Goal: Task Accomplishment & Management: Manage account settings

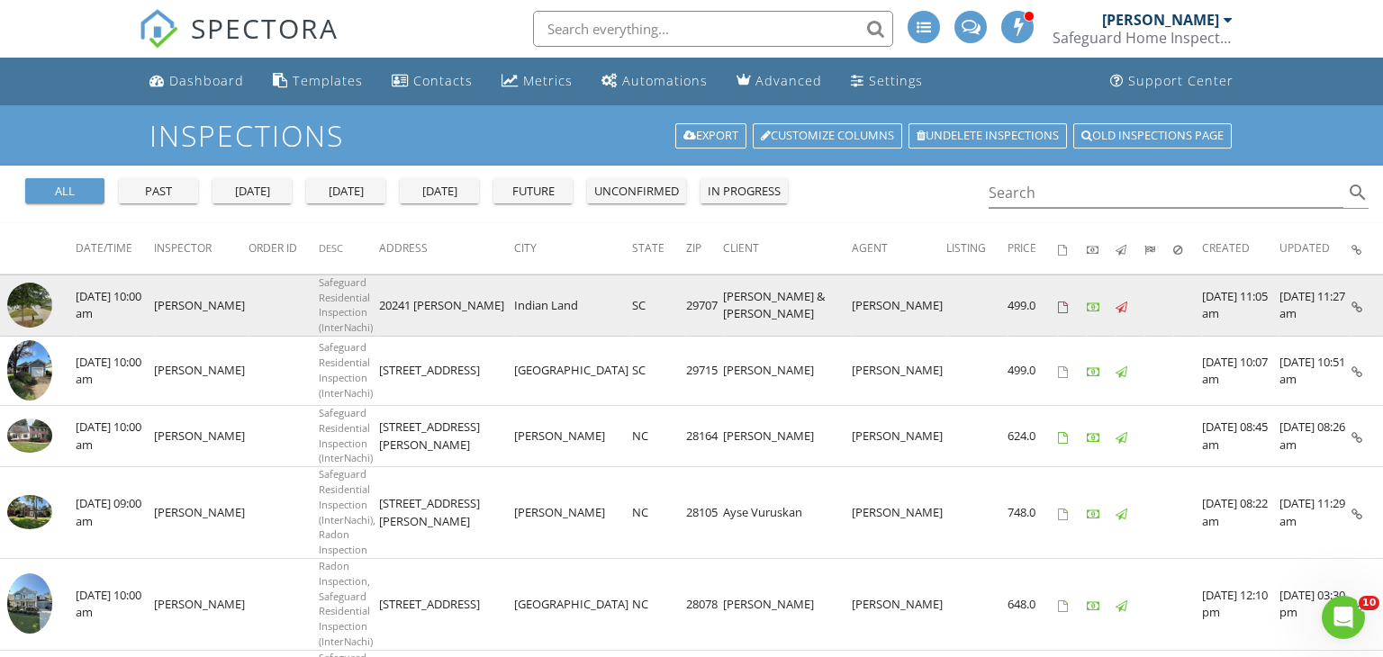
click at [38, 292] on img at bounding box center [29, 305] width 45 height 45
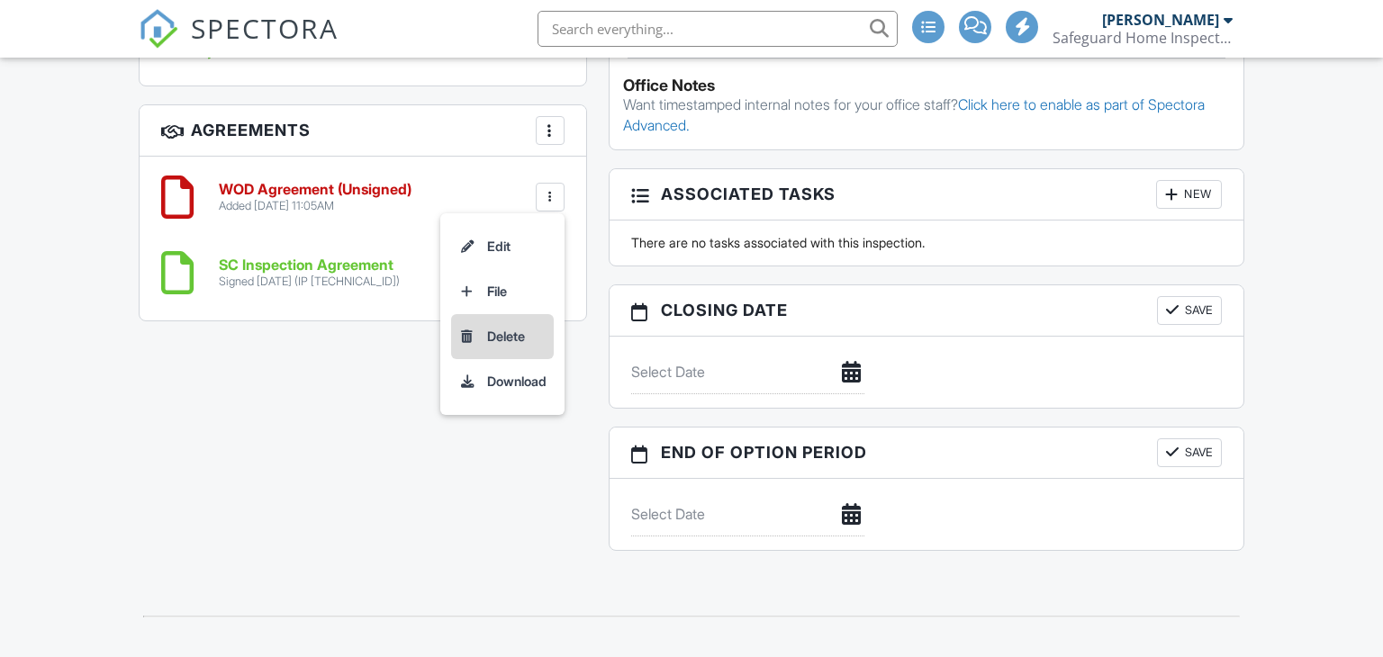
click at [508, 314] on li "Delete" at bounding box center [502, 336] width 103 height 45
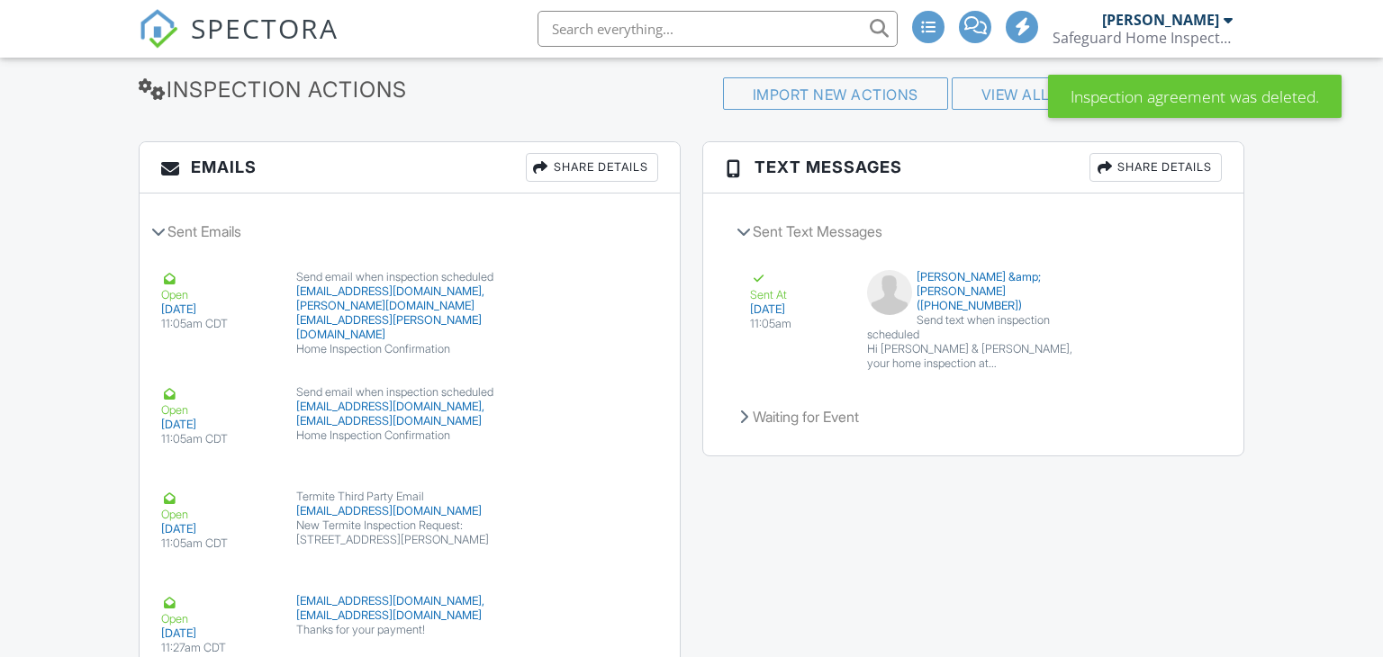
scroll to position [1033, 0]
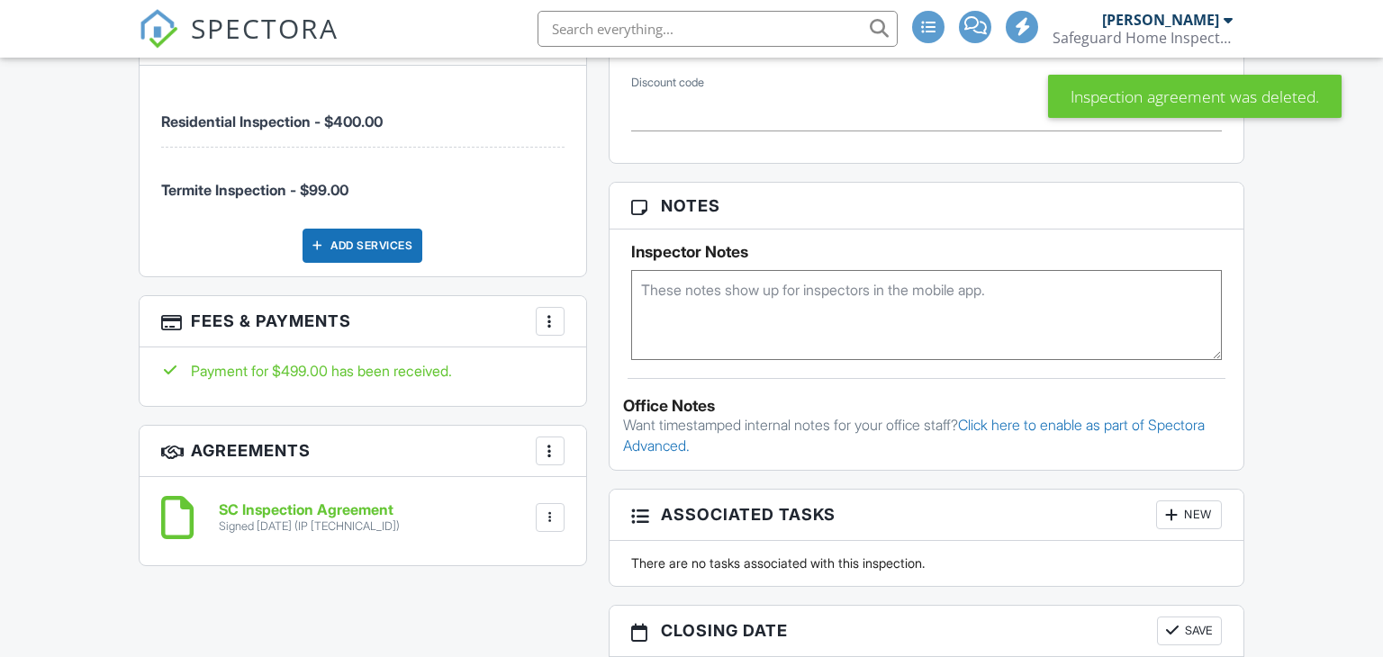
click at [546, 314] on div at bounding box center [550, 321] width 18 height 18
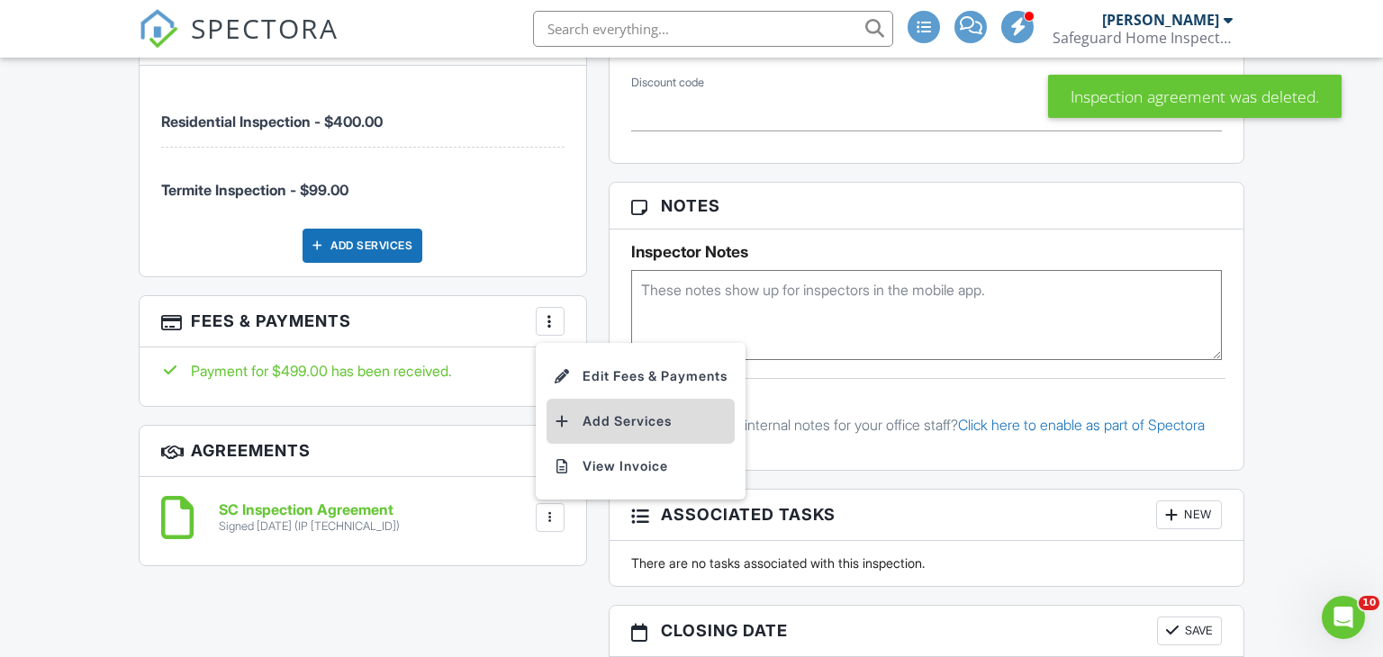
scroll to position [0, 0]
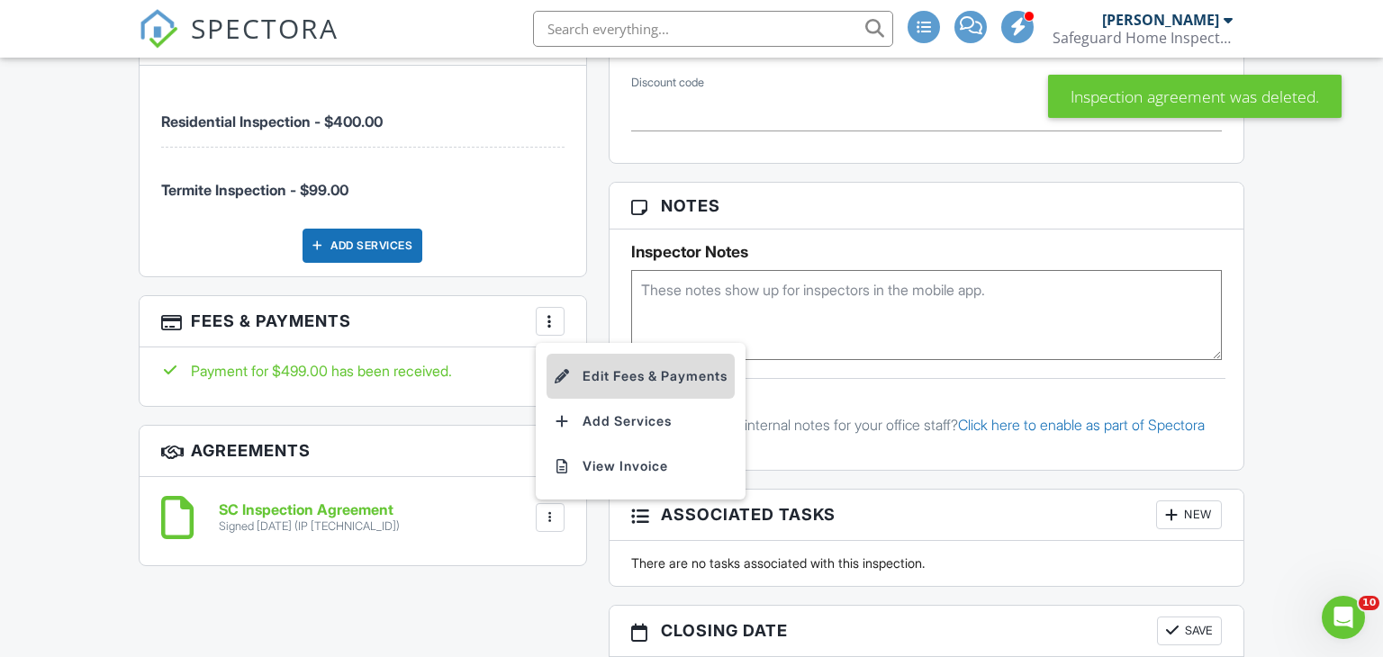
click at [643, 358] on li "Edit Fees & Payments" at bounding box center [641, 376] width 188 height 45
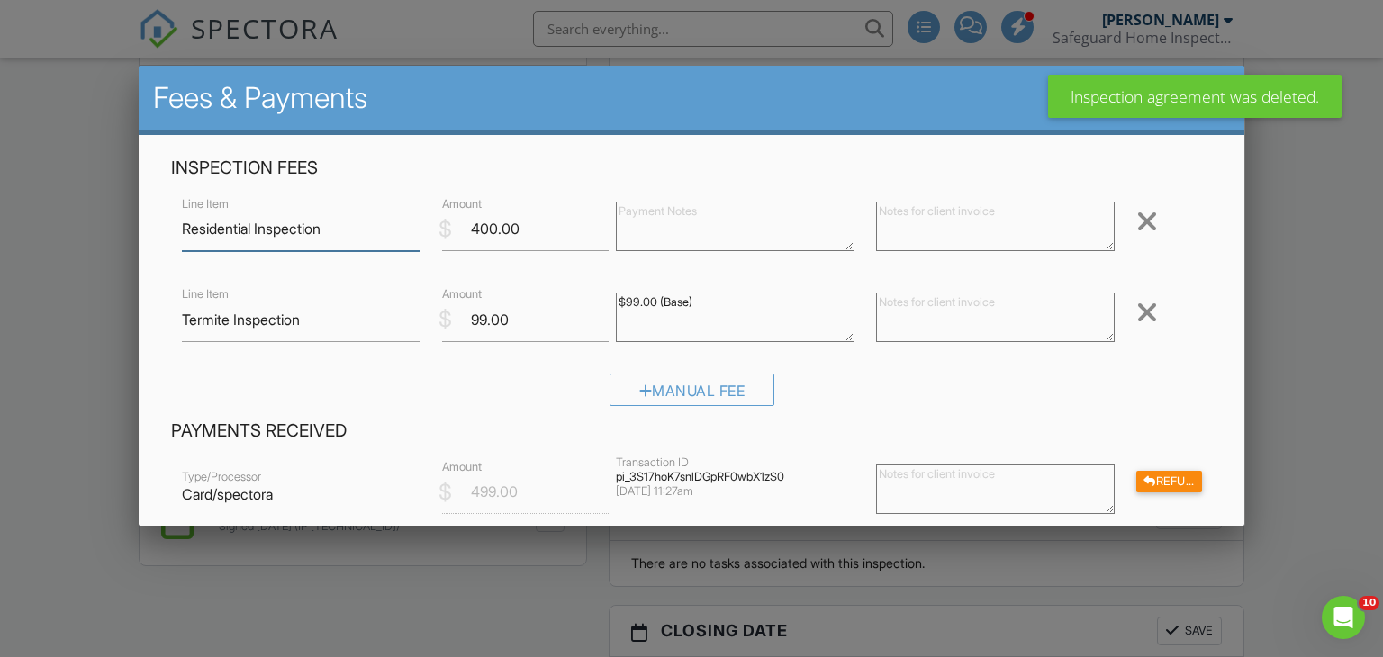
scroll to position [100, 0]
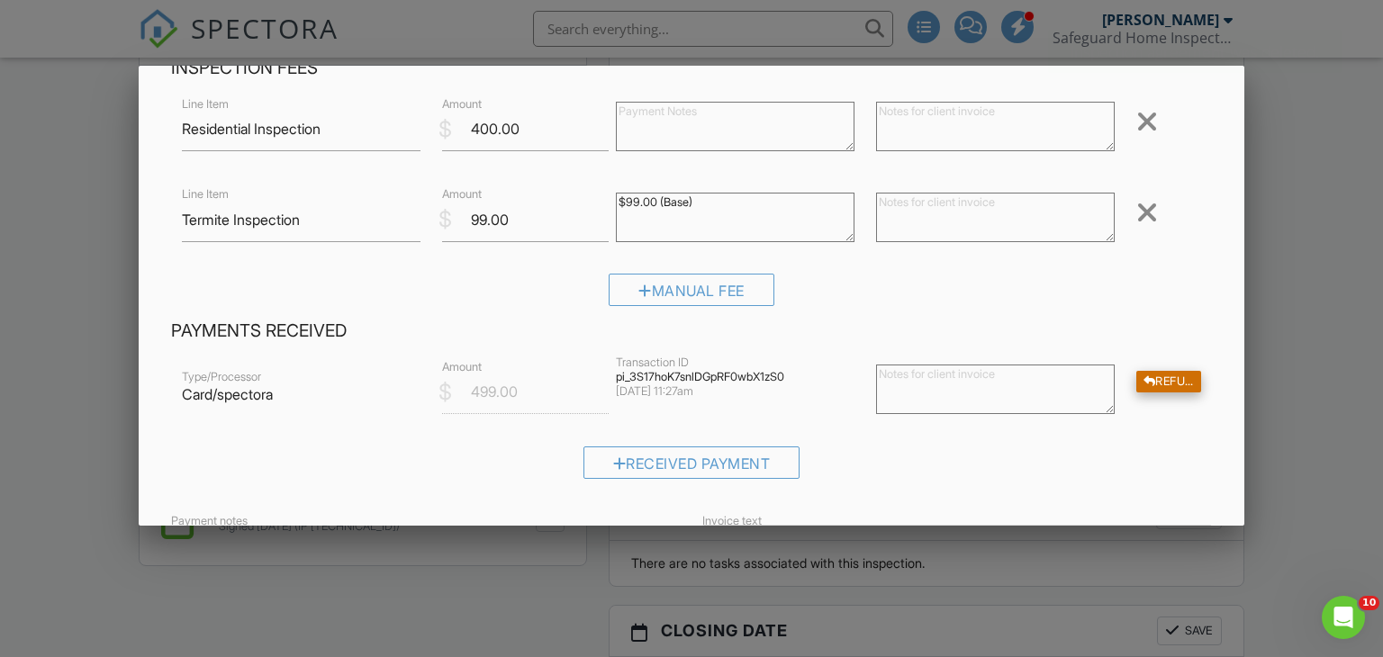
click at [1179, 379] on div "Refund" at bounding box center [1168, 382] width 65 height 23
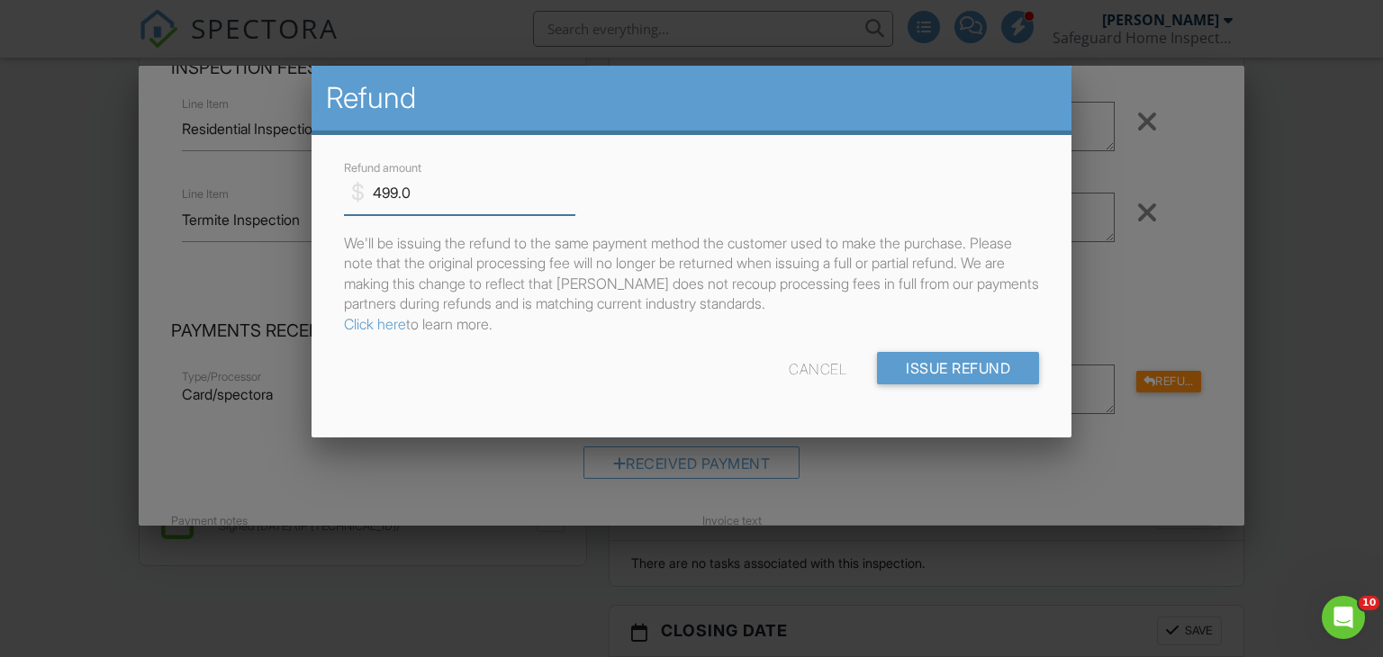
click at [381, 187] on input "499.0" at bounding box center [460, 193] width 232 height 44
type input "99.0"
click at [955, 375] on input "Issue Refund" at bounding box center [958, 368] width 162 height 32
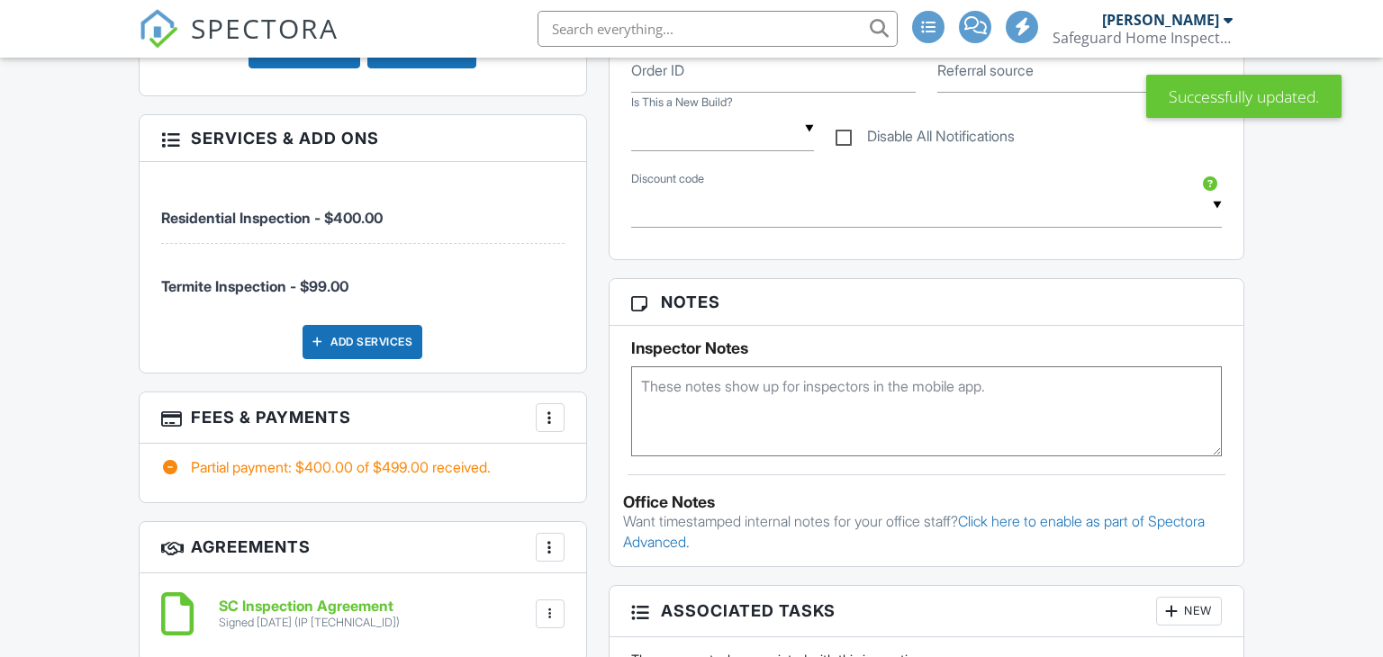
scroll to position [1011, 0]
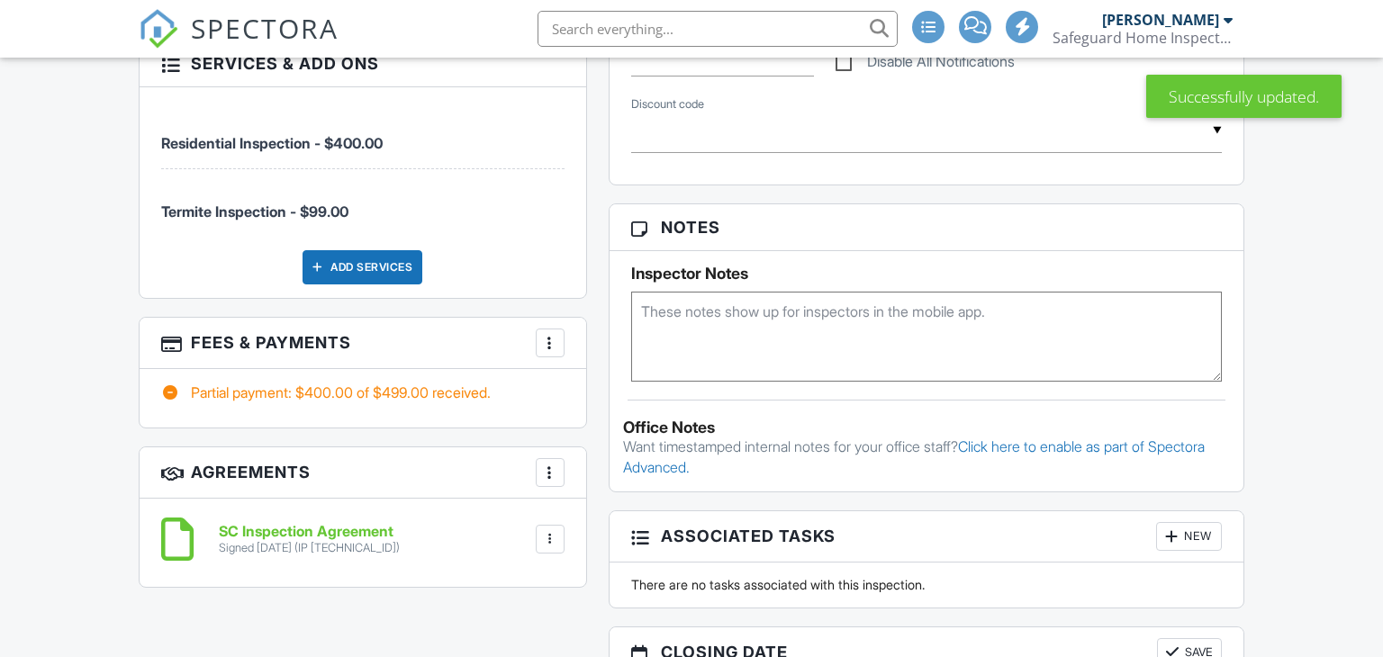
click at [552, 334] on div at bounding box center [550, 343] width 18 height 18
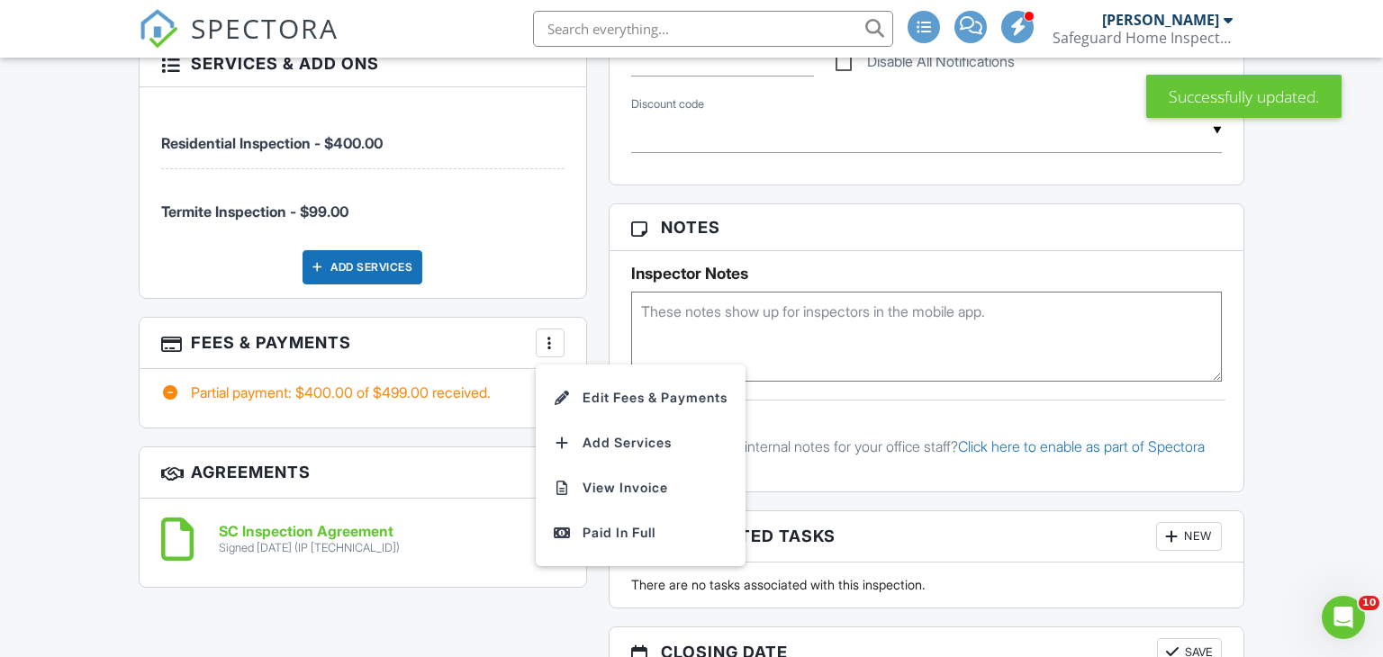
scroll to position [0, 0]
click at [676, 396] on li "Edit Fees & Payments" at bounding box center [641, 397] width 188 height 45
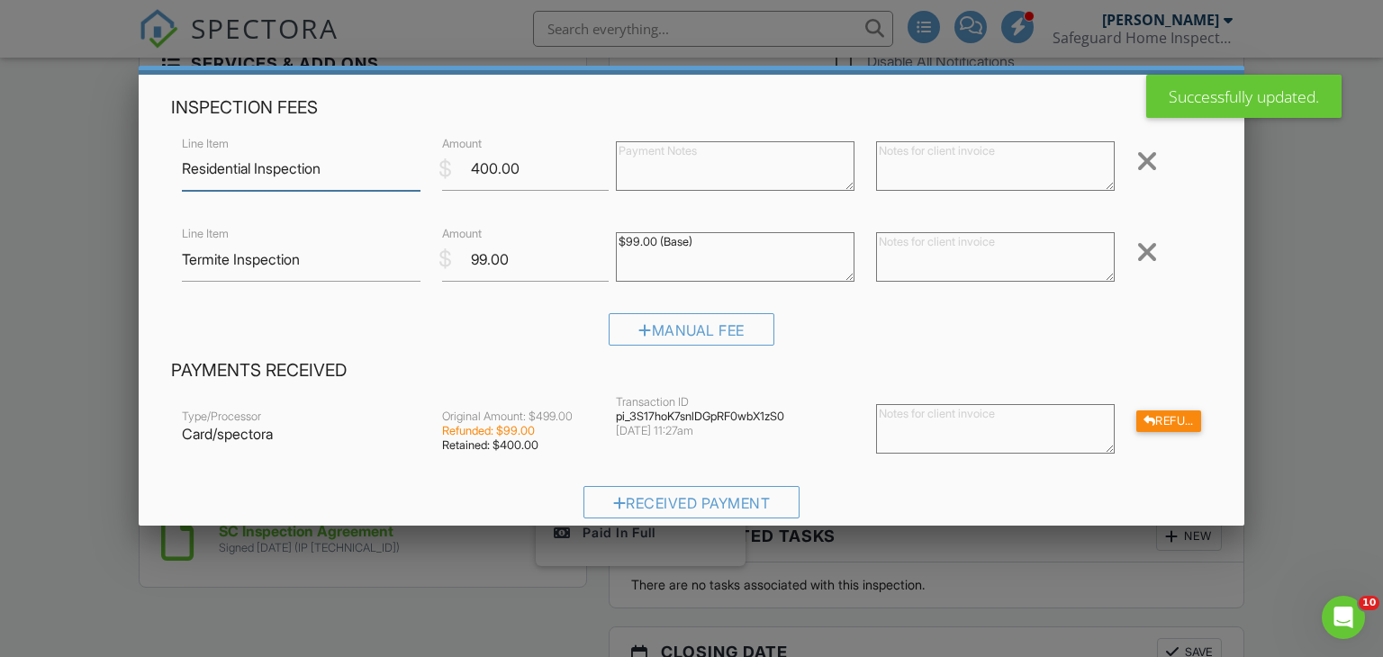
scroll to position [107, 0]
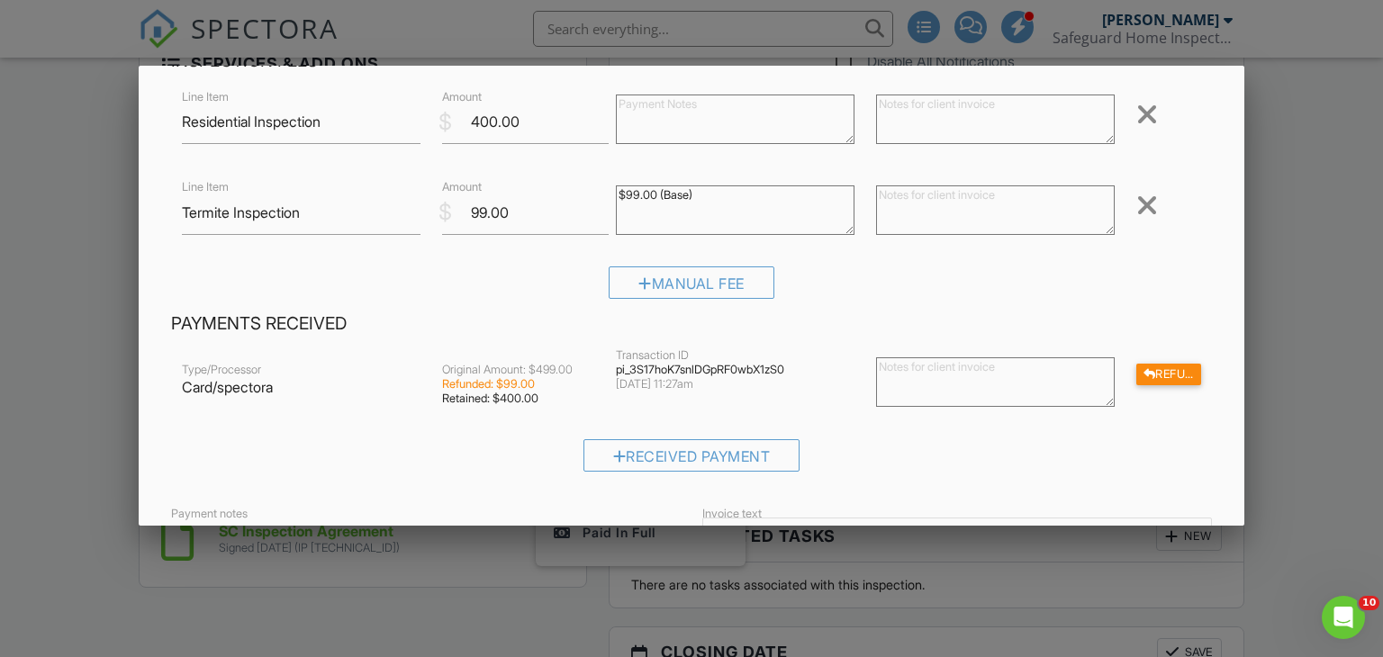
click at [1146, 213] on div at bounding box center [1147, 205] width 22 height 29
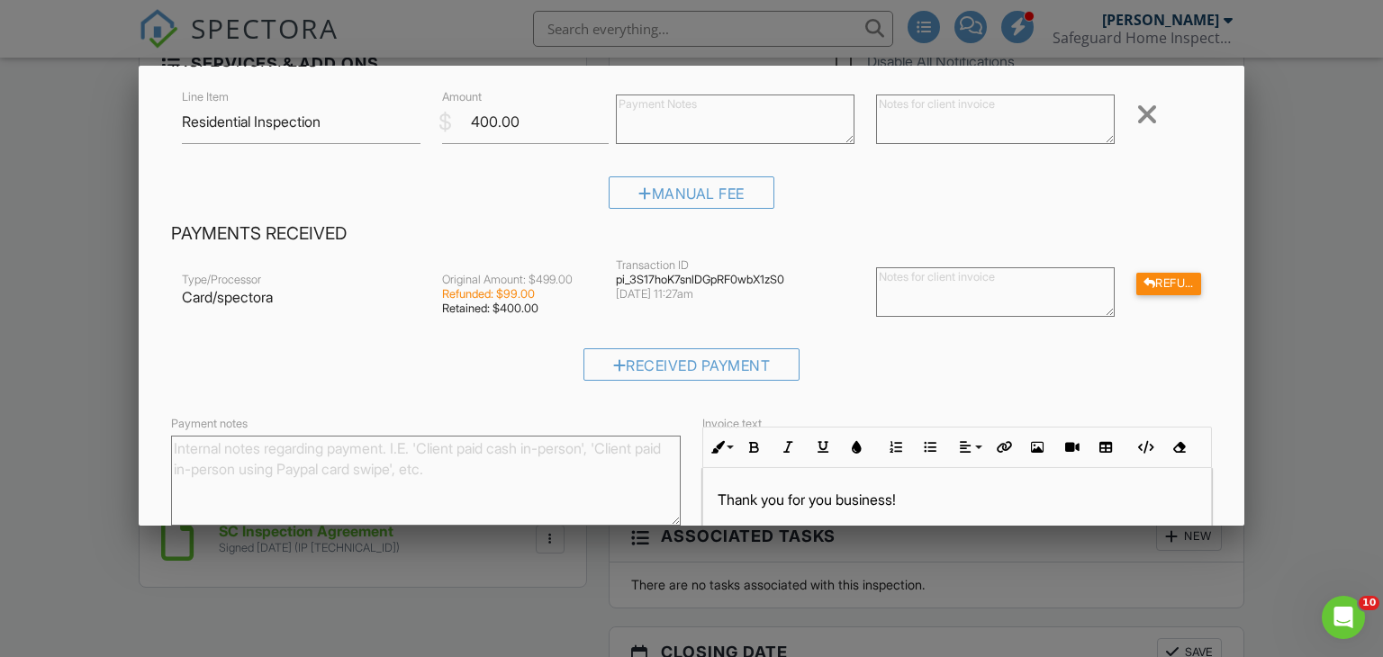
scroll to position [270, 0]
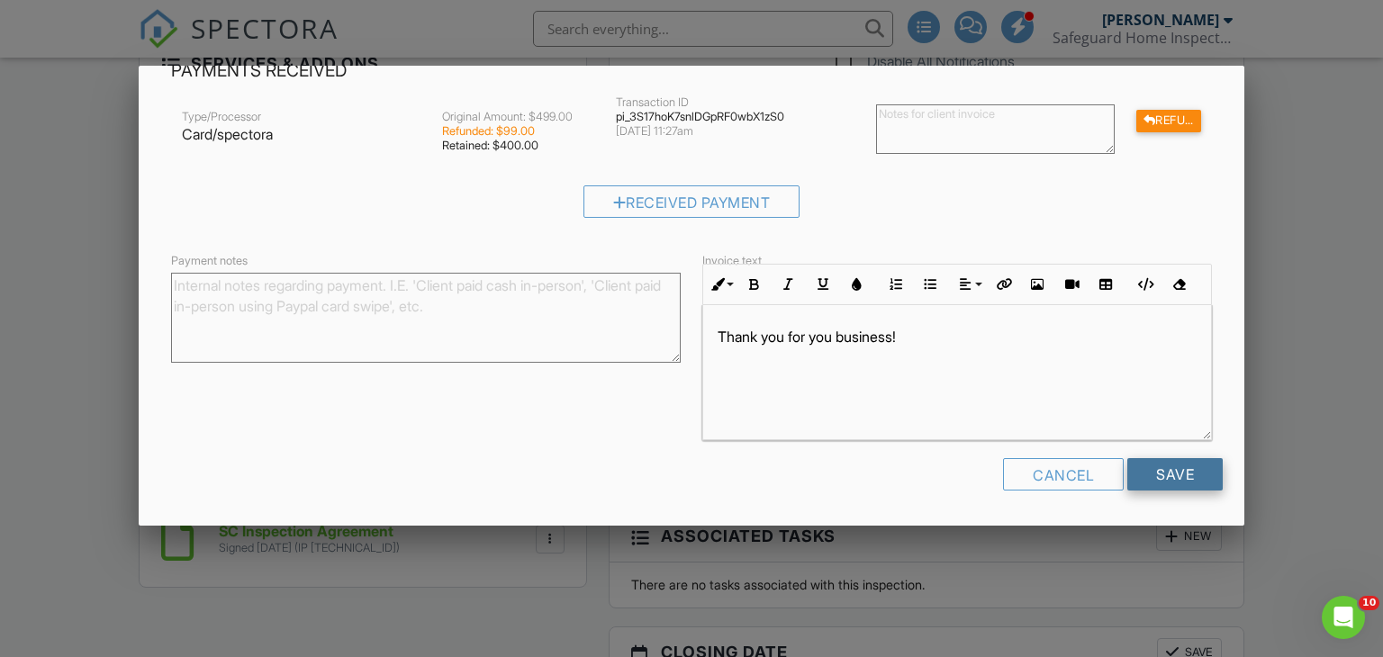
click at [1198, 464] on input "Save" at bounding box center [1174, 474] width 95 height 32
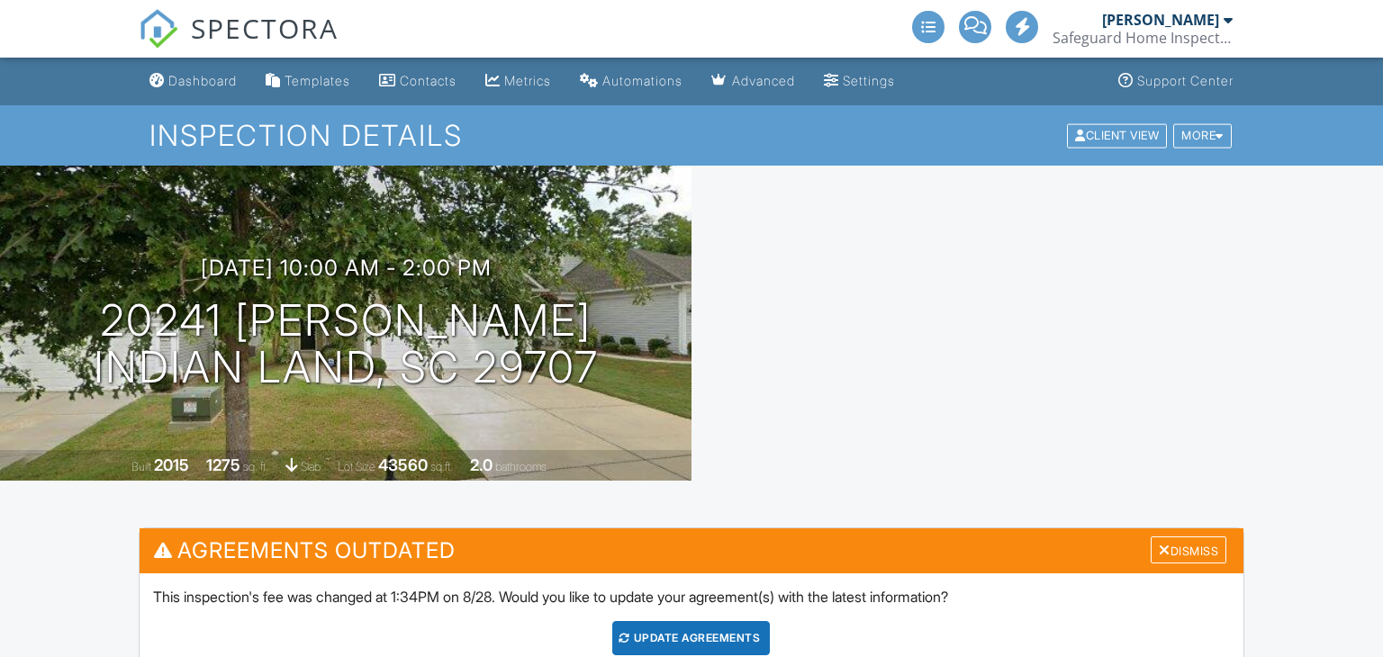
click at [749, 621] on div "Update Agreements" at bounding box center [691, 638] width 158 height 34
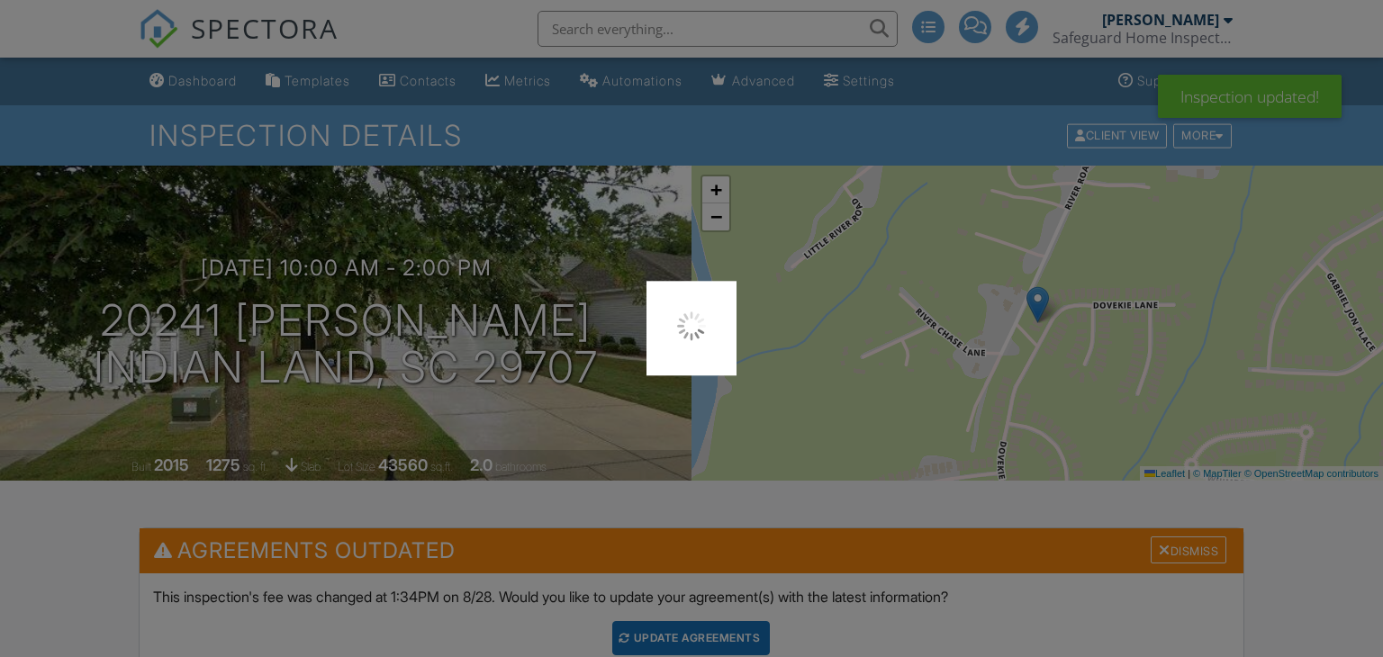
scroll to position [492, 0]
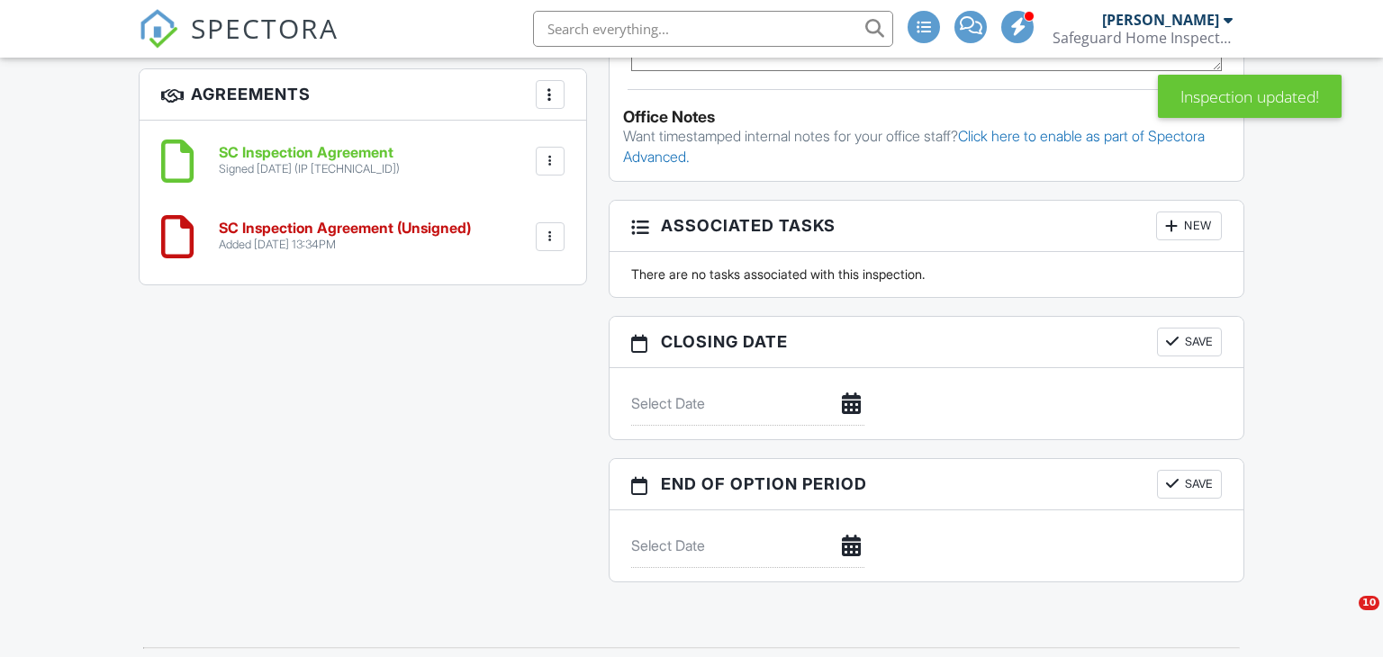
click at [546, 152] on div at bounding box center [550, 161] width 18 height 18
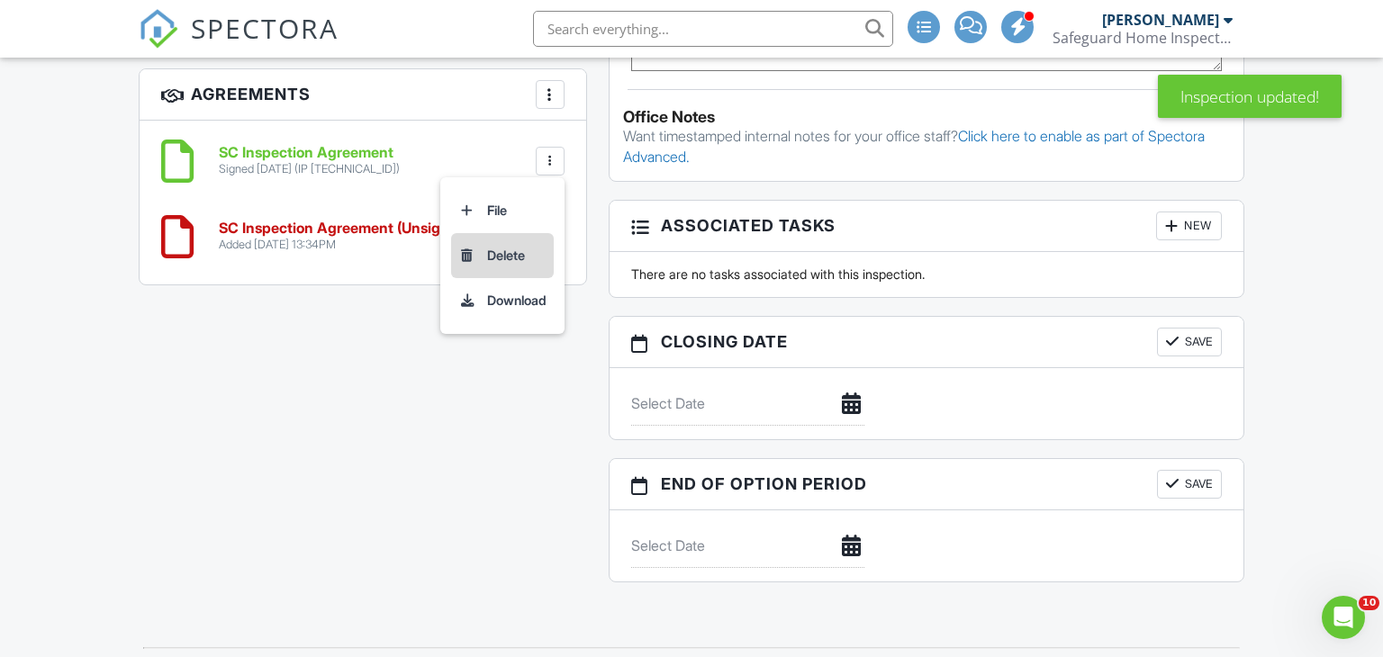
click at [526, 243] on li "Delete" at bounding box center [502, 255] width 103 height 45
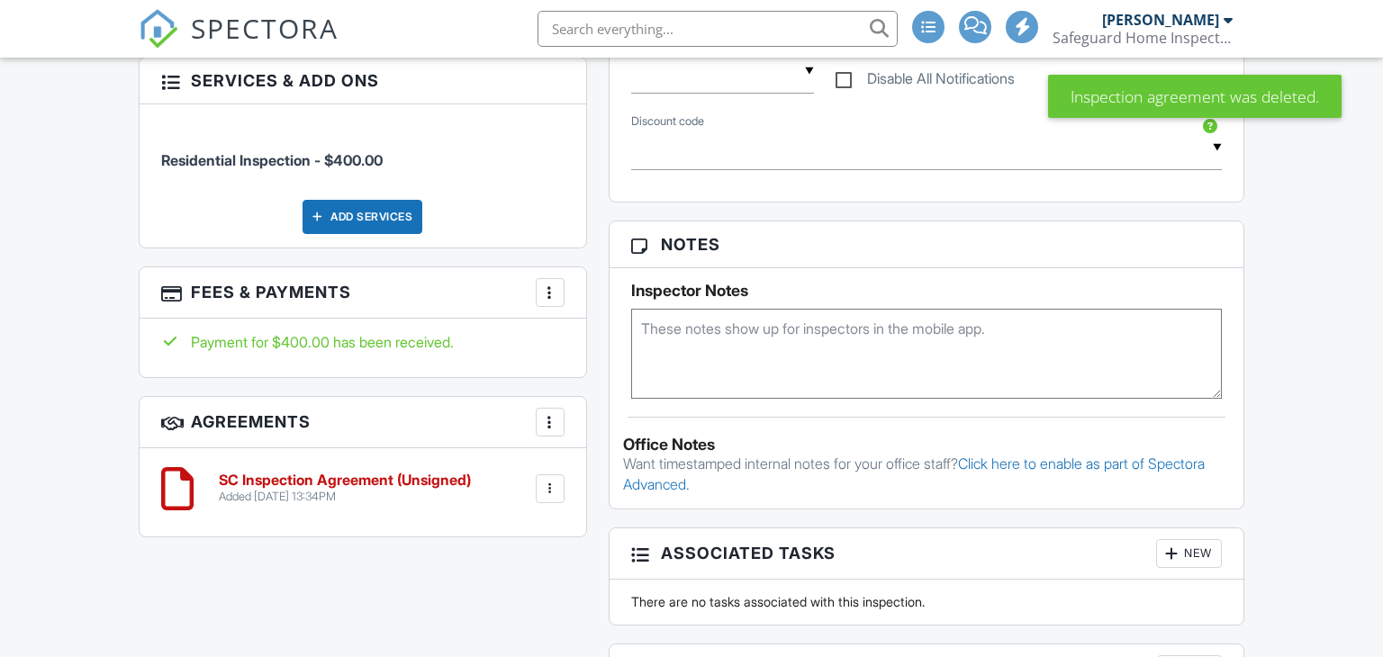
click at [558, 284] on div at bounding box center [550, 293] width 18 height 18
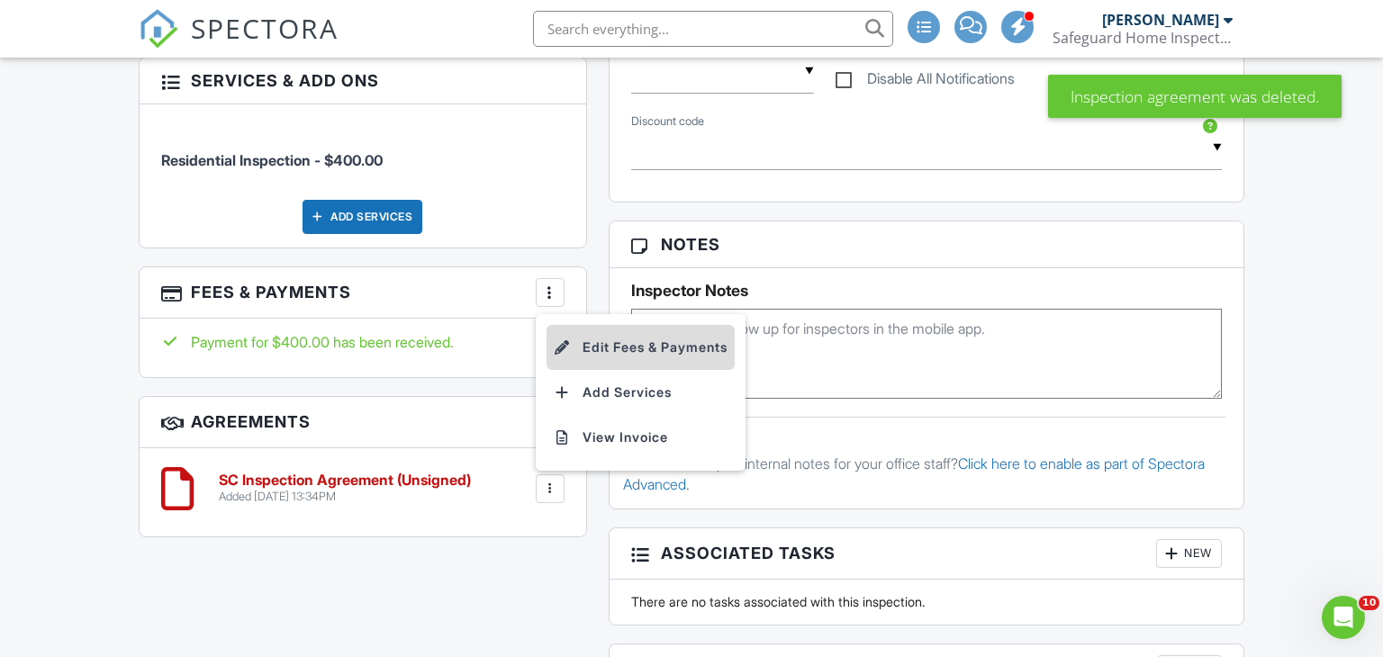
click at [681, 332] on li "Edit Fees & Payments" at bounding box center [641, 347] width 188 height 45
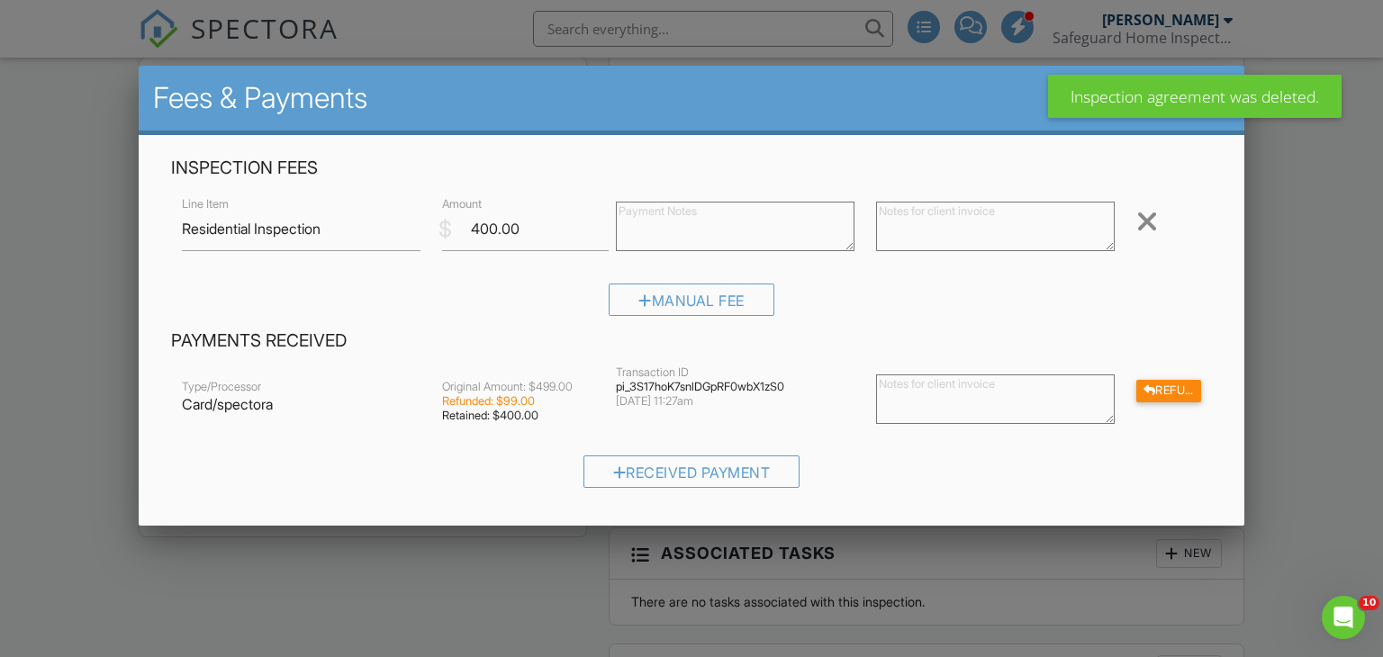
click at [1292, 330] on div at bounding box center [691, 321] width 1383 height 822
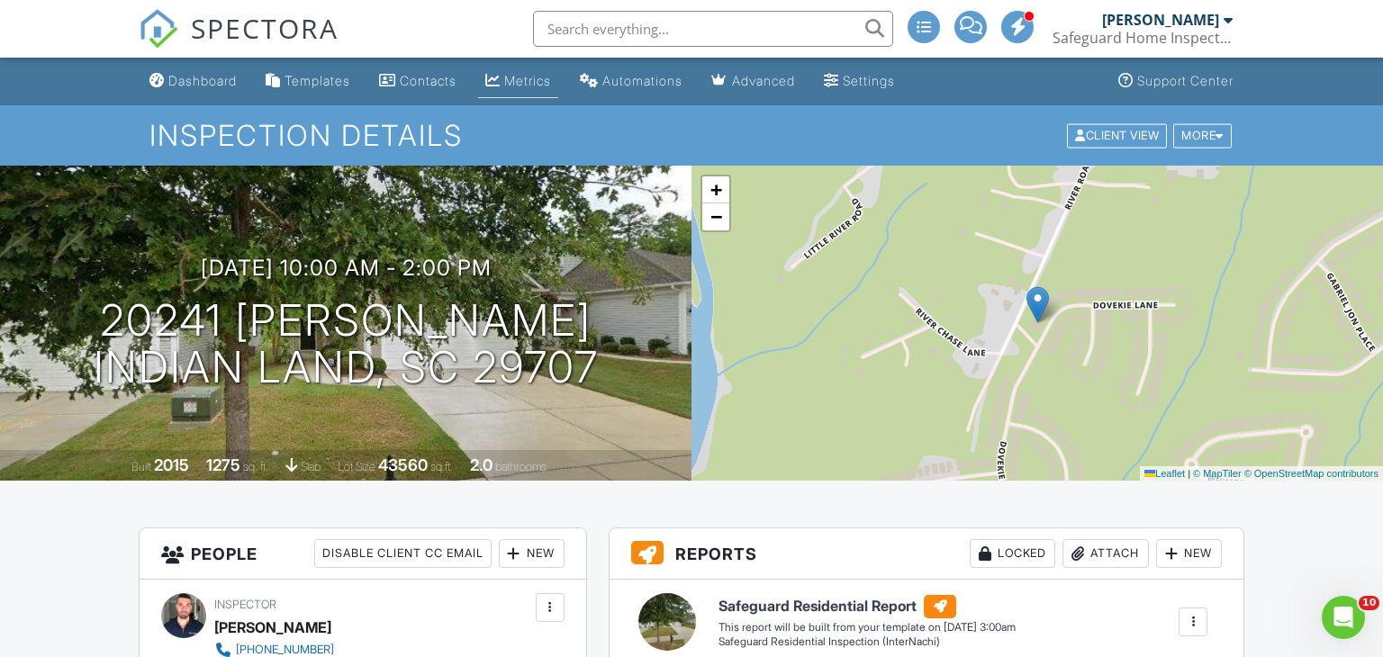
click at [551, 86] on div "Metrics" at bounding box center [527, 80] width 47 height 15
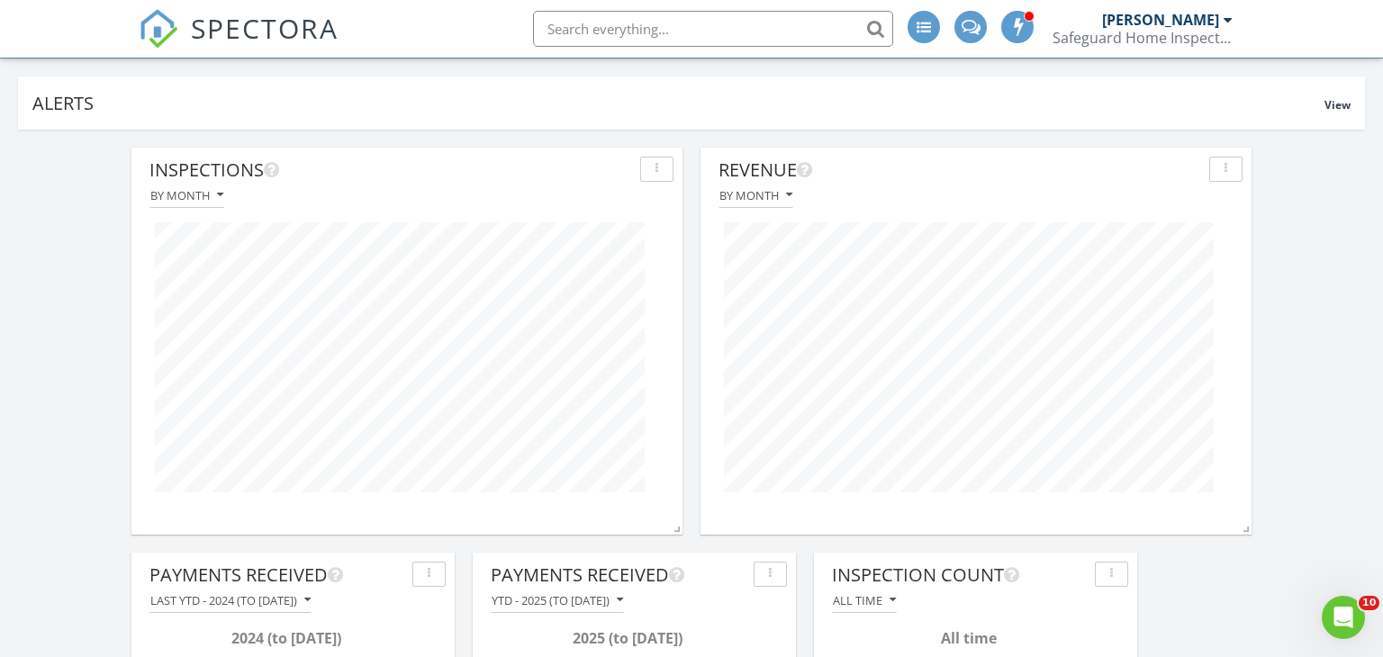
scroll to position [106, 0]
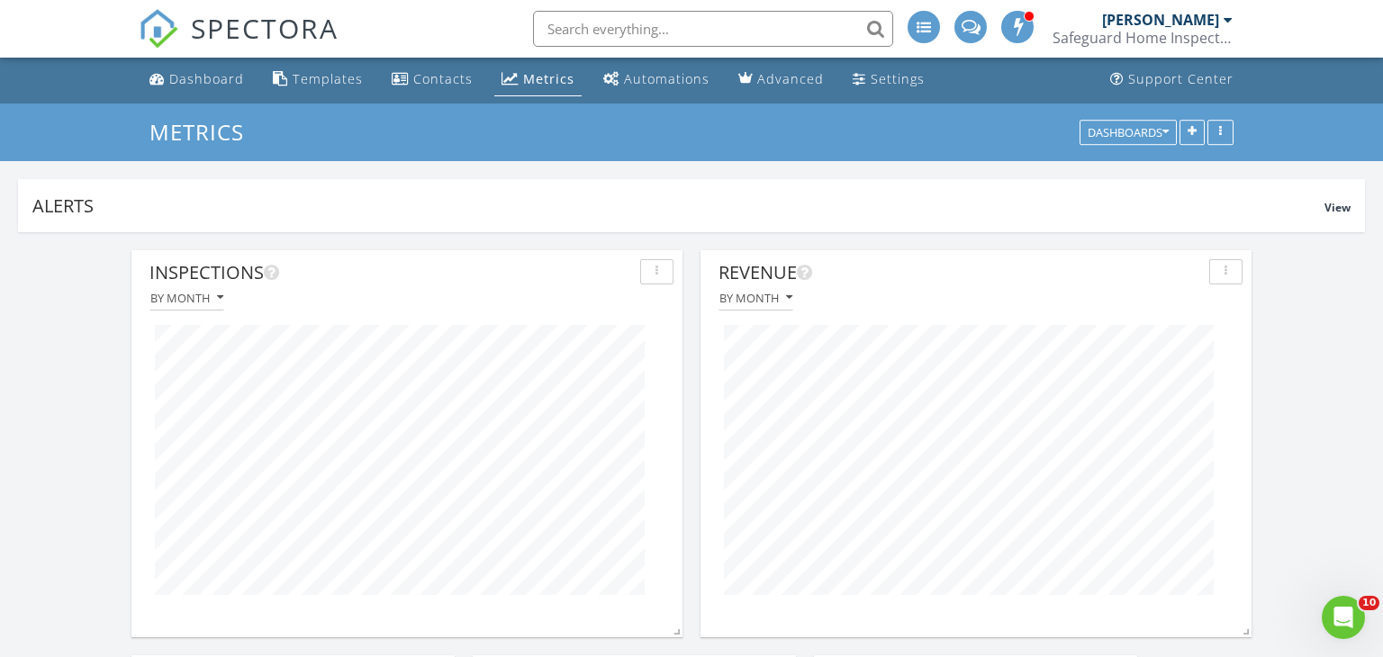
scroll to position [0, 0]
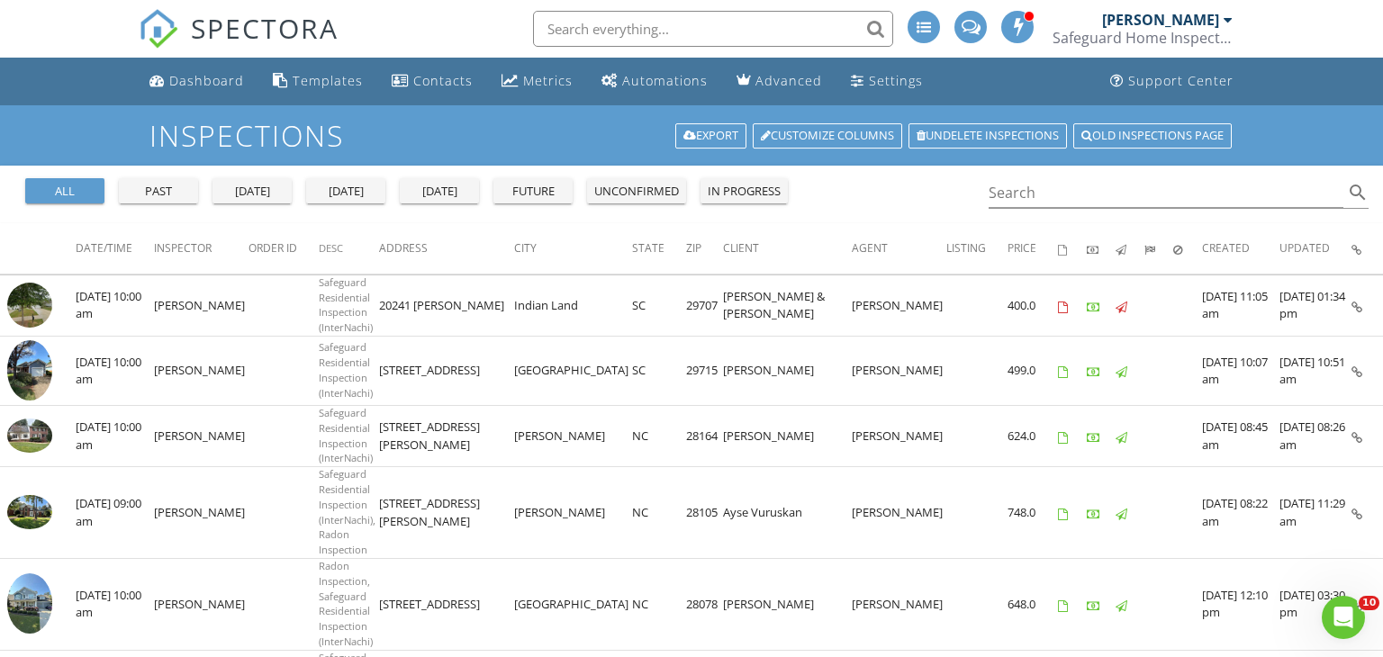
click at [1300, 144] on div "Inspections Export Customize Columns Undelete inspections Old inspections page" at bounding box center [691, 135] width 1383 height 60
